Goal: Go to known website

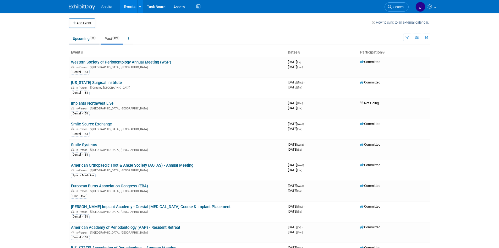
click at [81, 36] on link "Upcoming 54" at bounding box center [84, 39] width 31 height 10
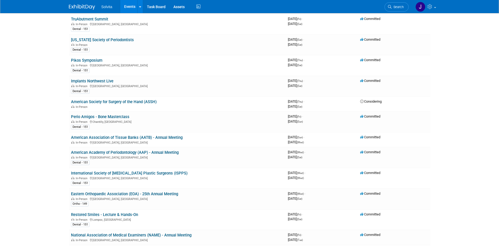
scroll to position [131, 0]
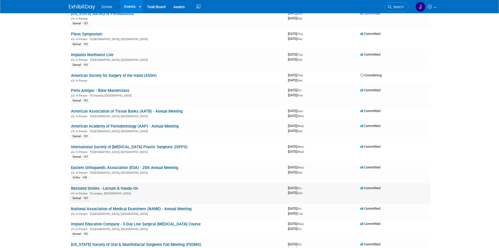
click at [118, 187] on link "Restored Smiles - Lecture & Hands-On" at bounding box center [104, 188] width 67 height 5
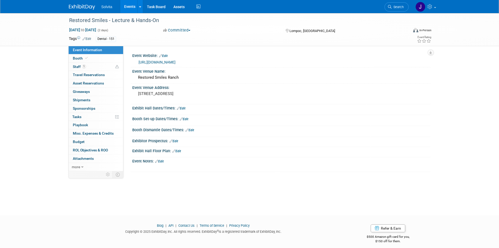
click at [152, 61] on link "[URL][DOMAIN_NAME]" at bounding box center [157, 62] width 37 height 4
